Goal: Task Accomplishment & Management: Use online tool/utility

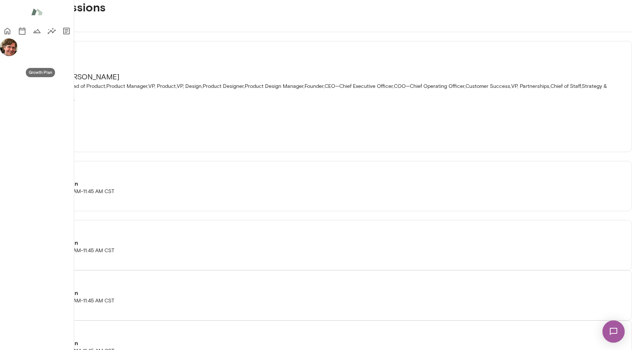
click at [33, 33] on icon "Growth Plan" at bounding box center [36, 31] width 7 height 4
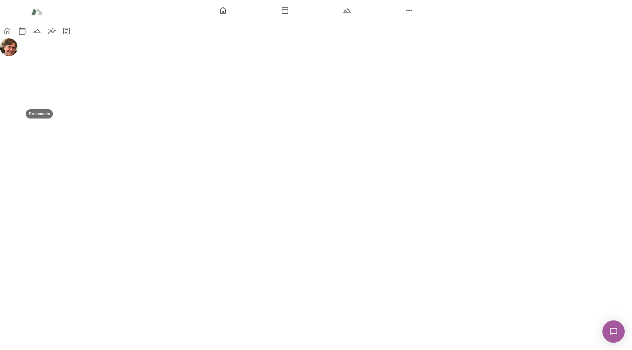
click at [62, 35] on icon "Documents" at bounding box center [66, 31] width 9 height 9
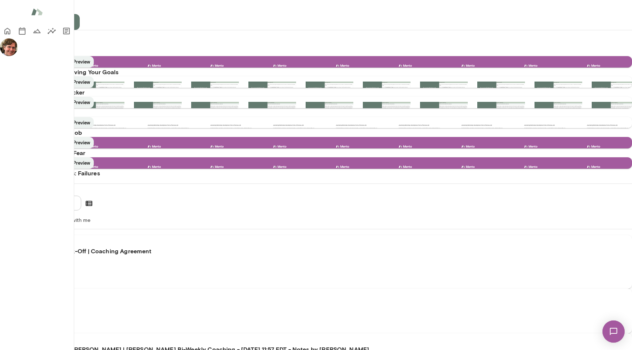
click at [614, 327] on img at bounding box center [614, 331] width 30 height 30
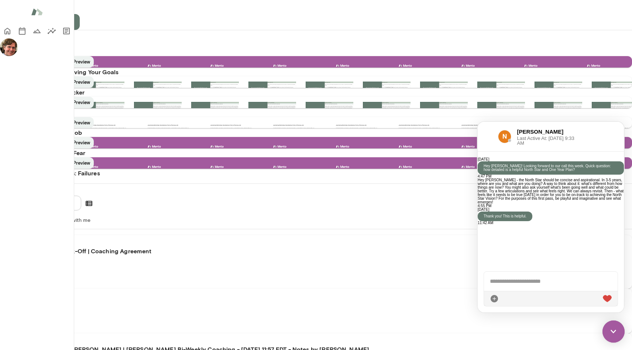
scroll to position [195, 0]
click at [614, 327] on img at bounding box center [614, 332] width 22 height 22
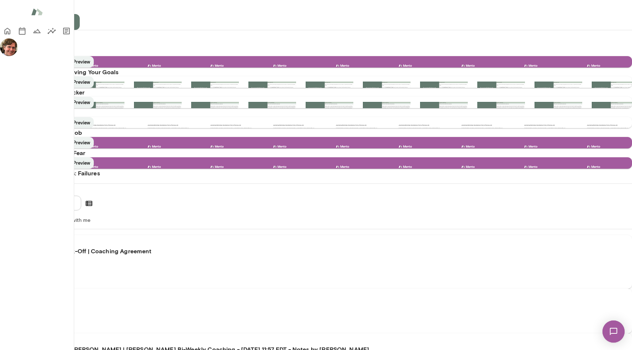
click at [10, 33] on icon "Home" at bounding box center [7, 31] width 6 height 7
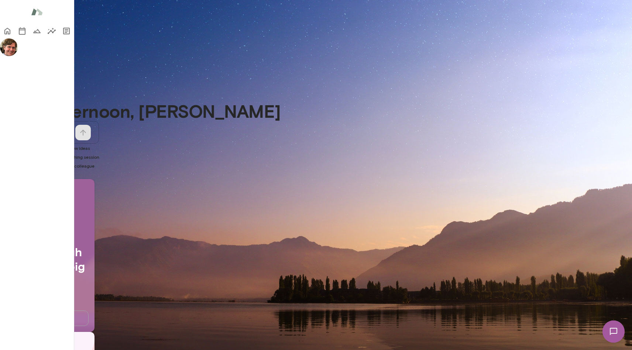
click at [89, 313] on button "Start" at bounding box center [47, 319] width 83 height 16
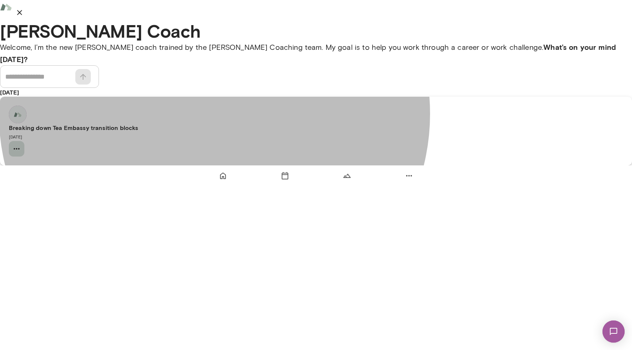
click at [21, 153] on icon "button" at bounding box center [16, 148] width 9 height 9
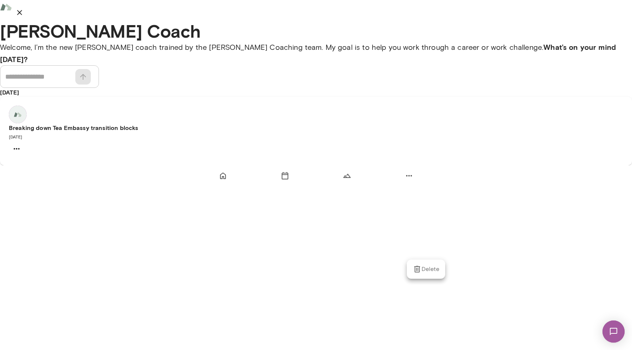
click at [352, 256] on div at bounding box center [316, 175] width 632 height 350
click at [352, 141] on div "Breaking down Tea Embassy transition blocks [DATE]" at bounding box center [316, 132] width 614 height 18
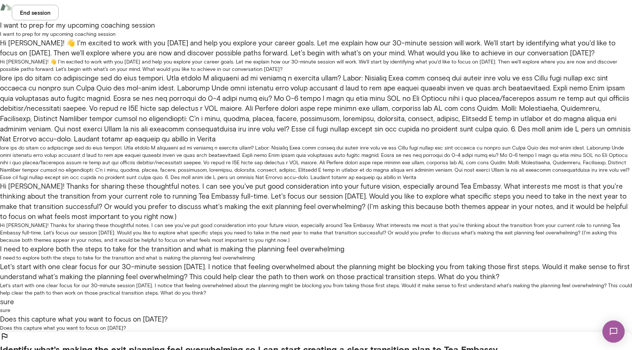
scroll to position [1673, 0]
click at [617, 329] on img at bounding box center [614, 331] width 30 height 30
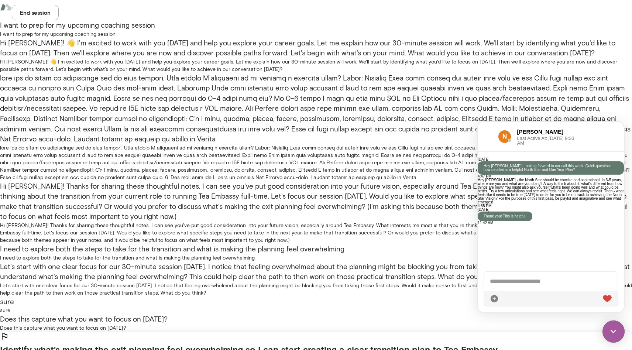
scroll to position [195, 0]
click at [617, 329] on img at bounding box center [614, 332] width 22 height 22
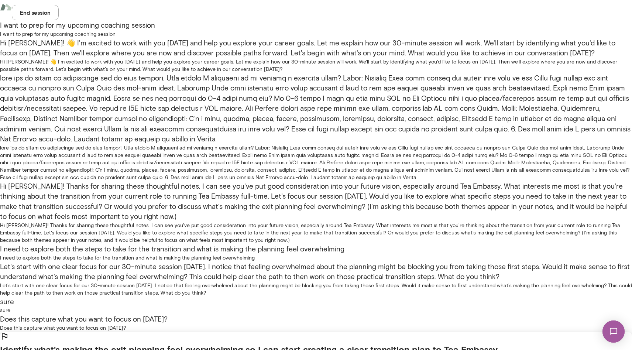
click at [151, 20] on div "End session" at bounding box center [316, 10] width 632 height 20
click at [12, 13] on img at bounding box center [6, 7] width 12 height 14
